Goal: Navigation & Orientation: Find specific page/section

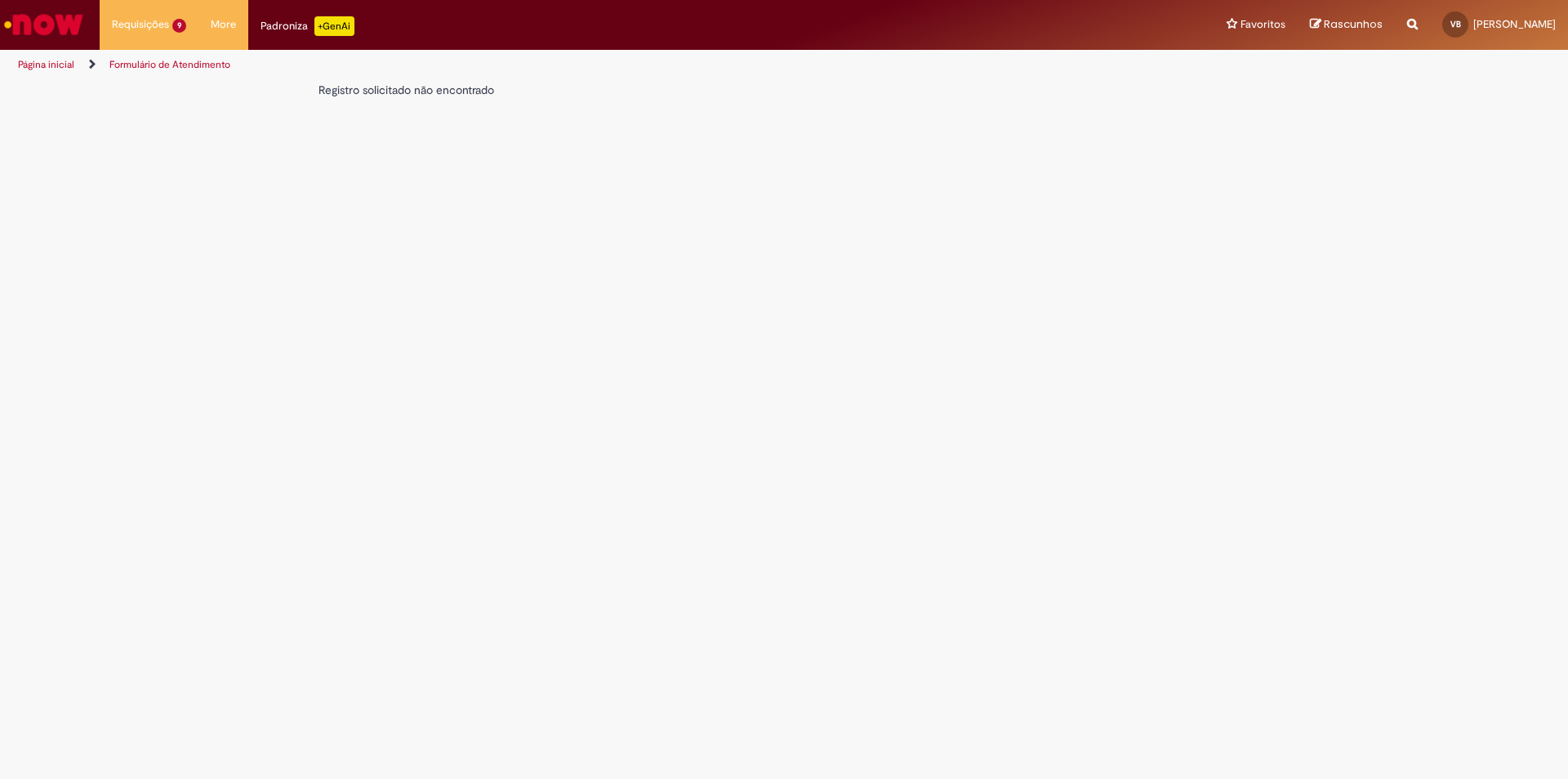
click at [26, 23] on img "Ir para a Homepage" at bounding box center [44, 24] width 84 height 32
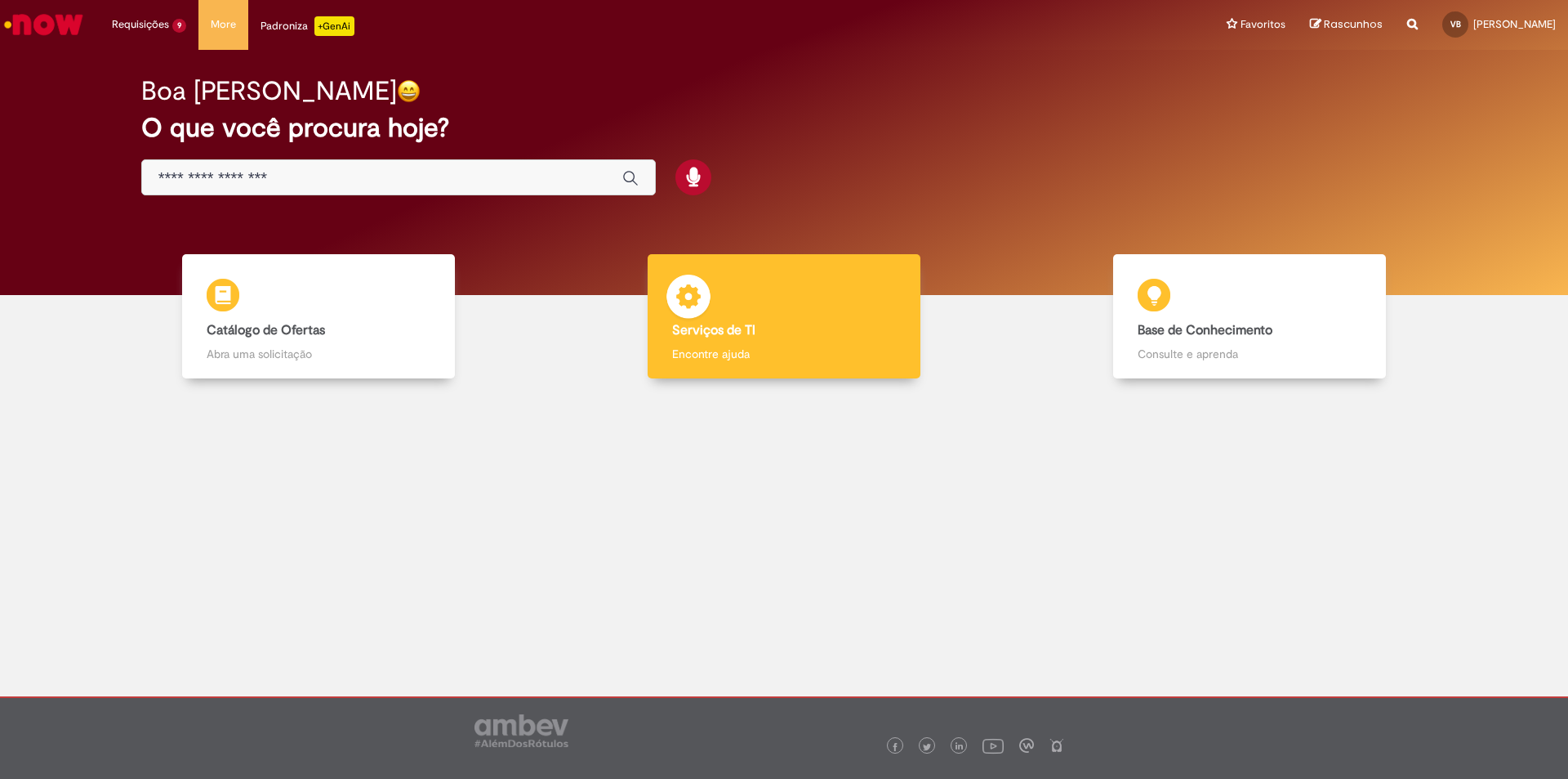
click at [741, 347] on p "Encontre ajuda" at bounding box center [784, 354] width 223 height 17
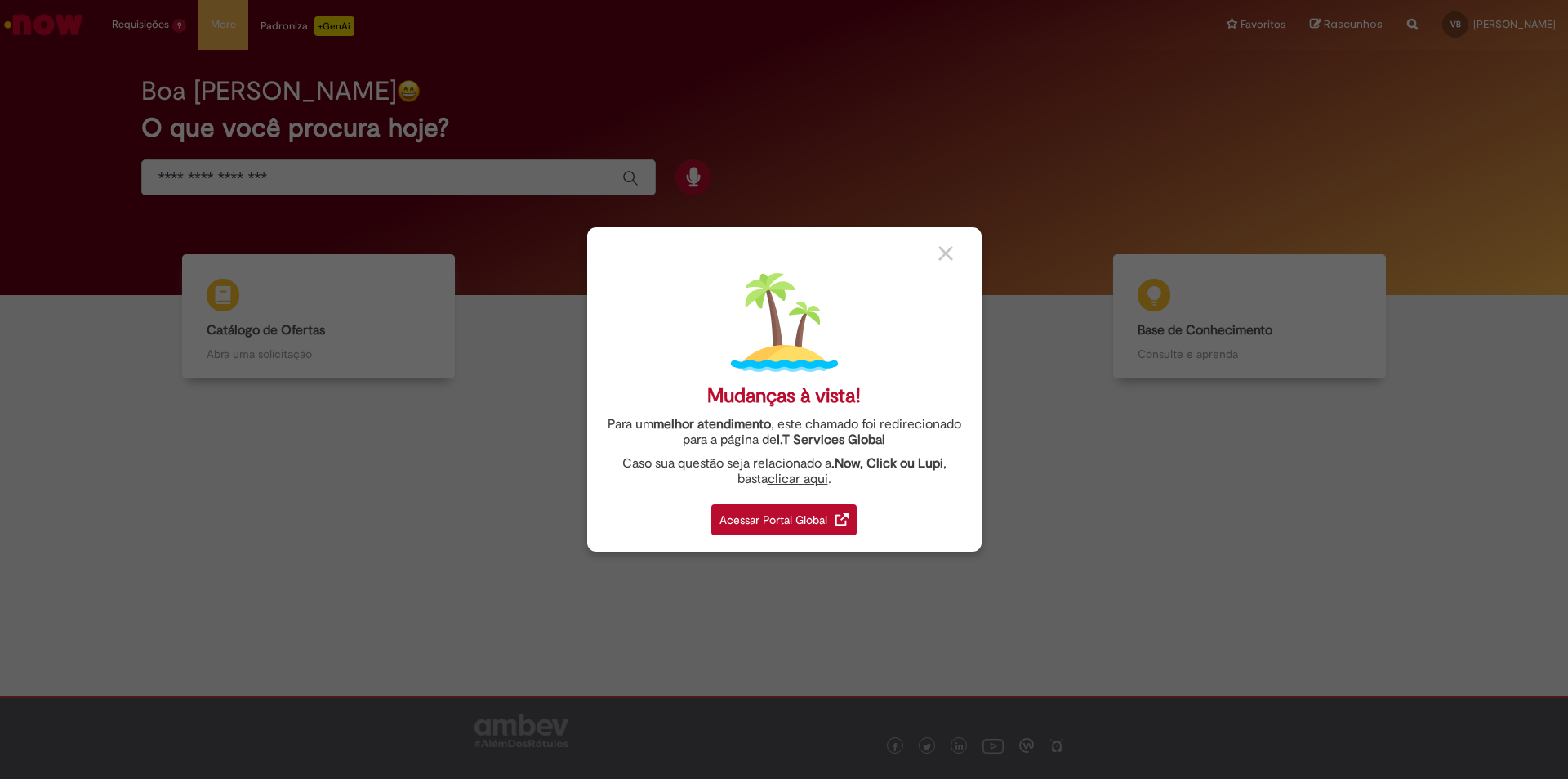
click at [784, 523] on div "Acessar Portal Global" at bounding box center [784, 520] width 146 height 31
